Goal: Browse casually: Explore the website without a specific task or goal

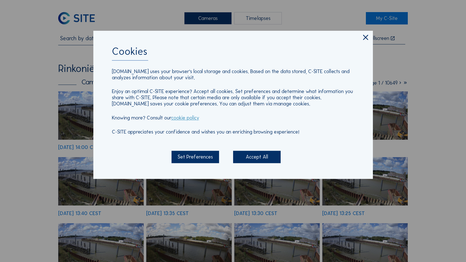
click at [362, 38] on icon at bounding box center [366, 37] width 9 height 9
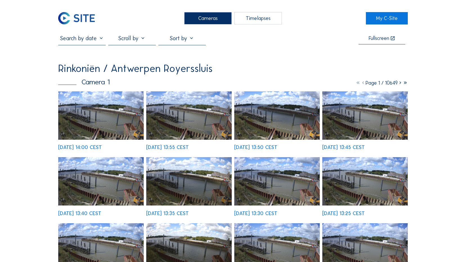
click at [87, 14] on img at bounding box center [76, 18] width 37 height 12
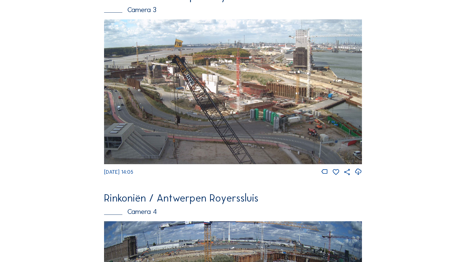
scroll to position [683, 0]
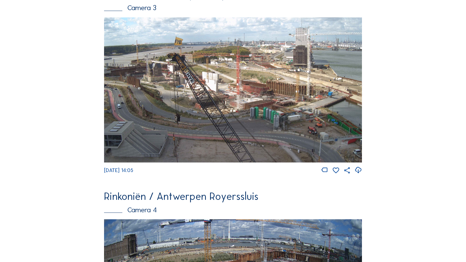
click at [201, 122] on img at bounding box center [233, 89] width 258 height 145
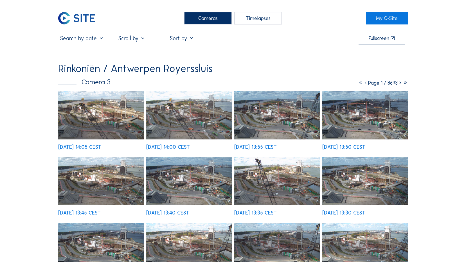
click at [175, 115] on img at bounding box center [189, 115] width 86 height 48
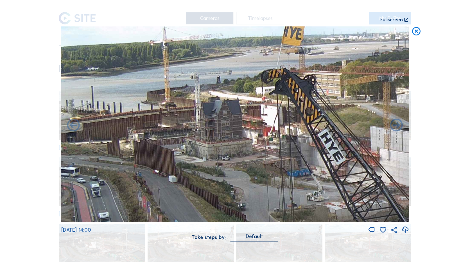
drag, startPoint x: 119, startPoint y: 125, endPoint x: 350, endPoint y: 183, distance: 238.7
click at [373, 190] on img at bounding box center [235, 124] width 348 height 196
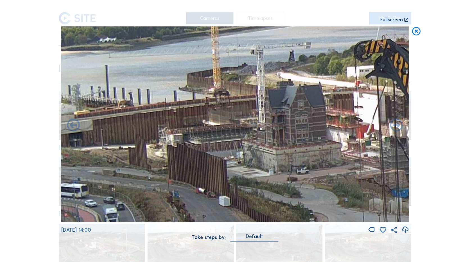
drag, startPoint x: 123, startPoint y: 152, endPoint x: 206, endPoint y: 160, distance: 83.6
click at [316, 160] on img at bounding box center [235, 124] width 348 height 196
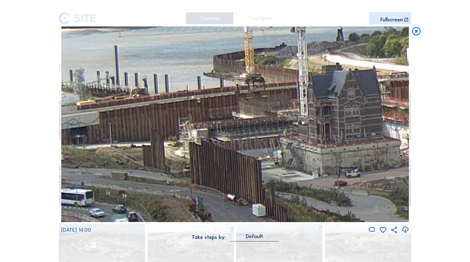
drag, startPoint x: 146, startPoint y: 160, endPoint x: 267, endPoint y: 161, distance: 121.3
click at [267, 161] on img at bounding box center [235, 124] width 348 height 196
